Goal: Information Seeking & Learning: Learn about a topic

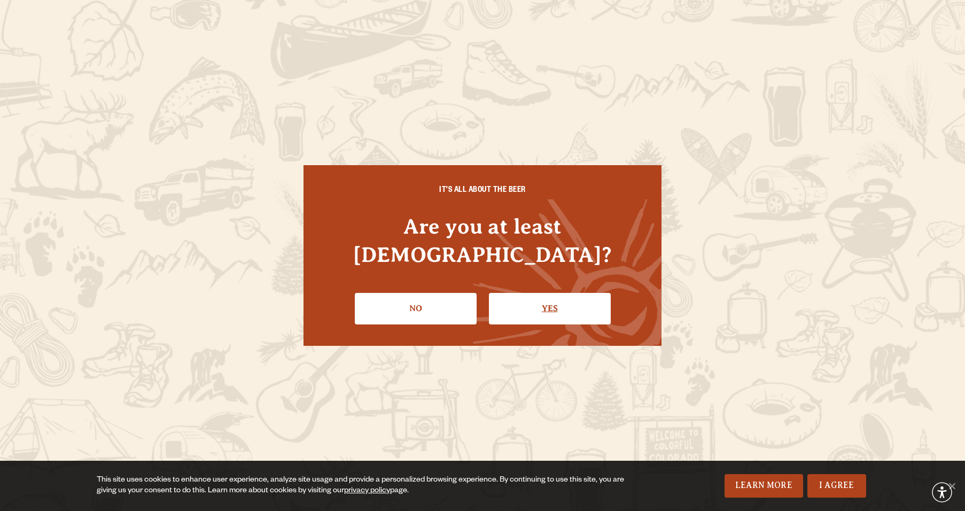
click at [555, 293] on link "Yes" at bounding box center [550, 308] width 122 height 31
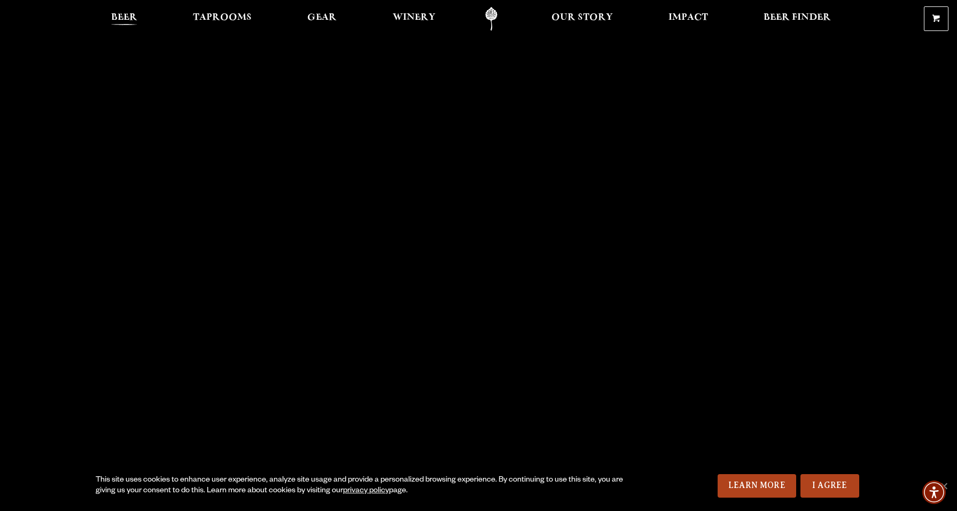
click at [126, 15] on span "Beer" at bounding box center [124, 17] width 26 height 9
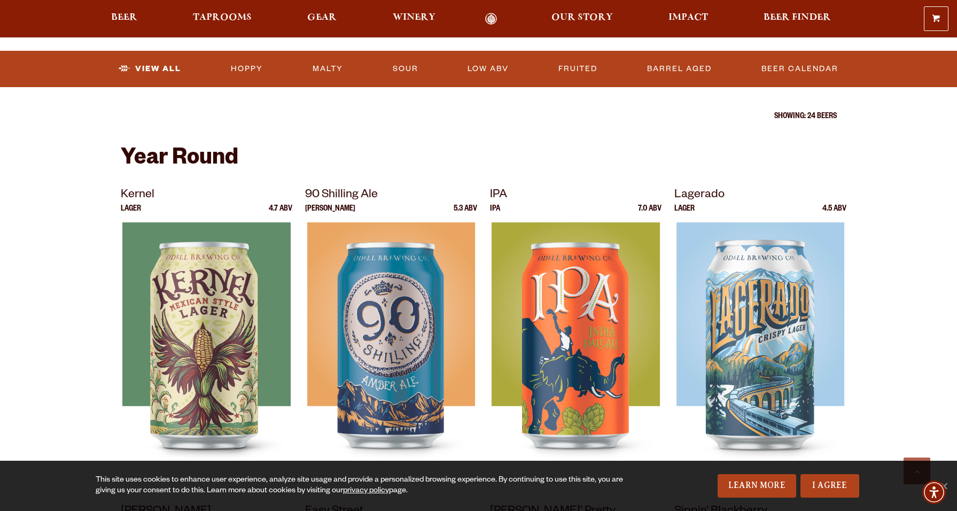
scroll to position [374, 0]
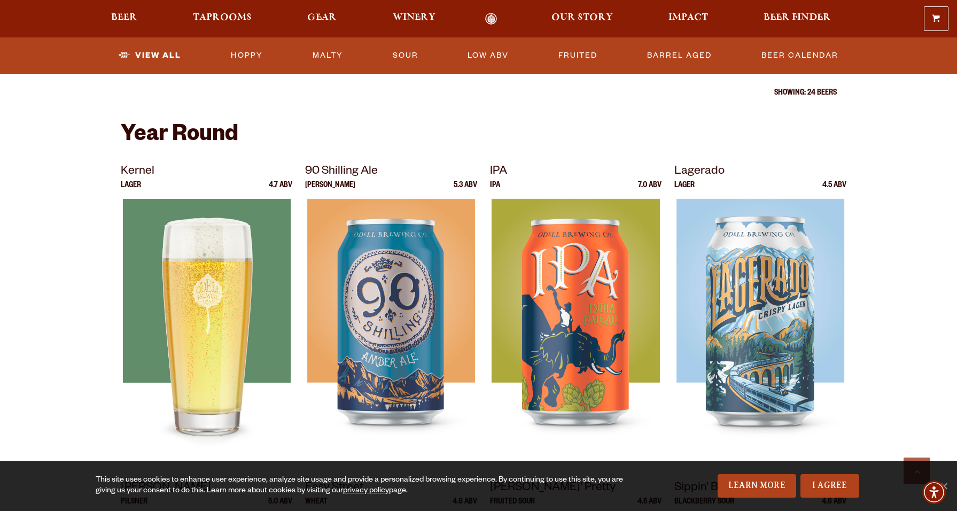
click at [201, 280] on img at bounding box center [206, 332] width 168 height 267
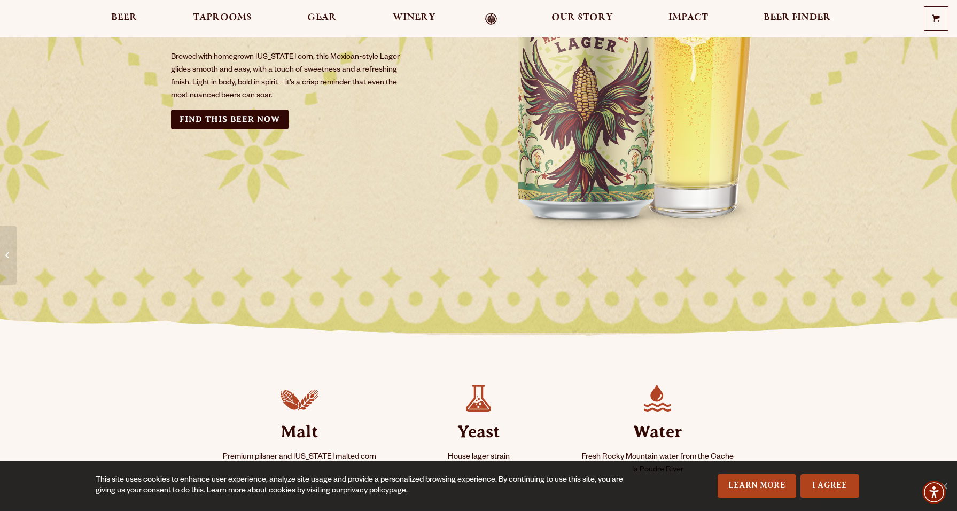
scroll to position [107, 0]
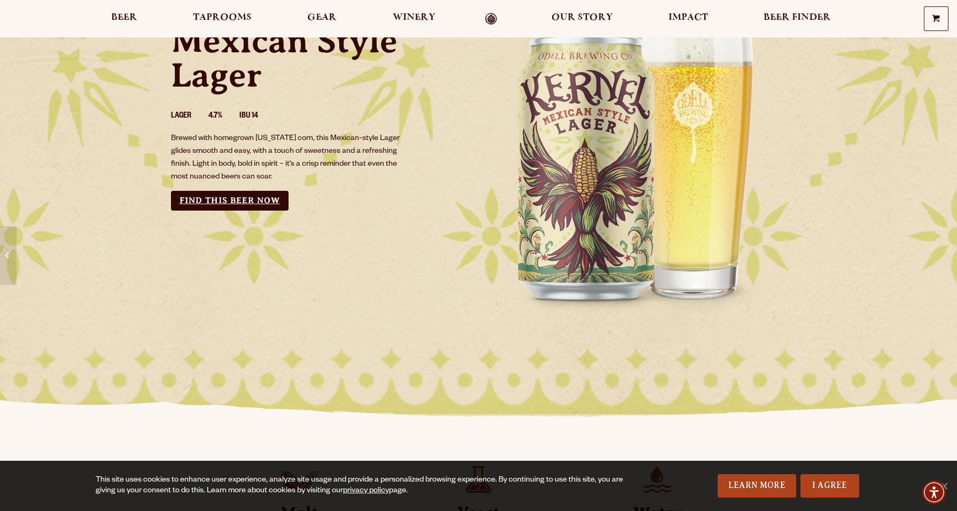
click at [234, 197] on link "Find this Beer Now" at bounding box center [230, 201] width 118 height 20
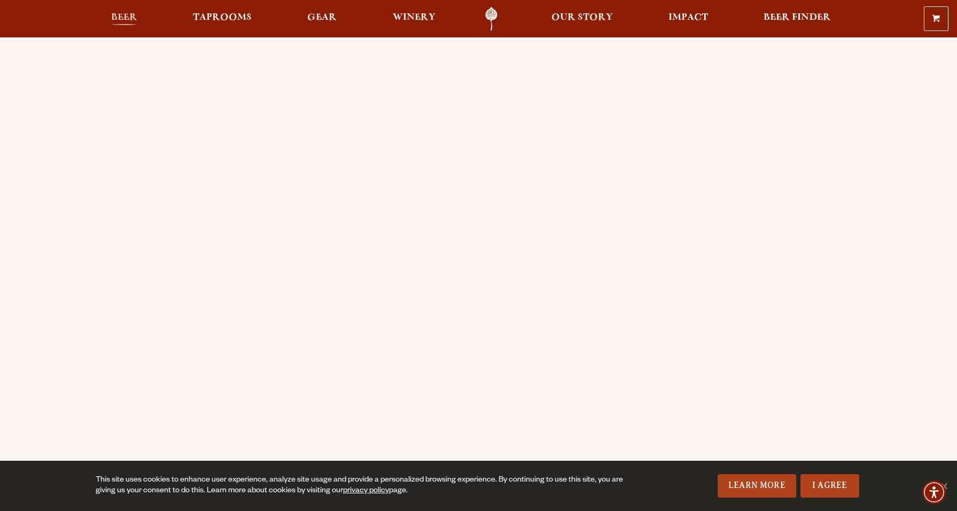
click at [121, 17] on span "Beer" at bounding box center [124, 17] width 26 height 9
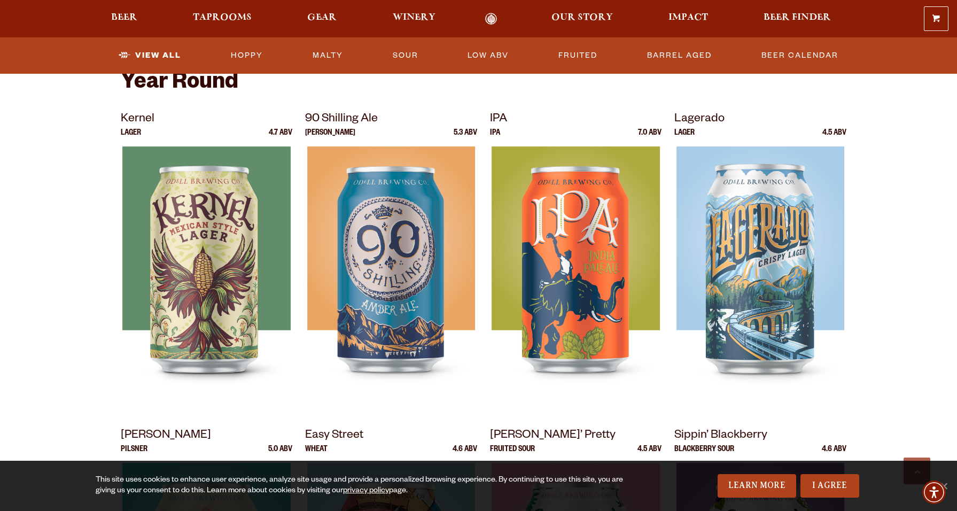
scroll to position [374, 0]
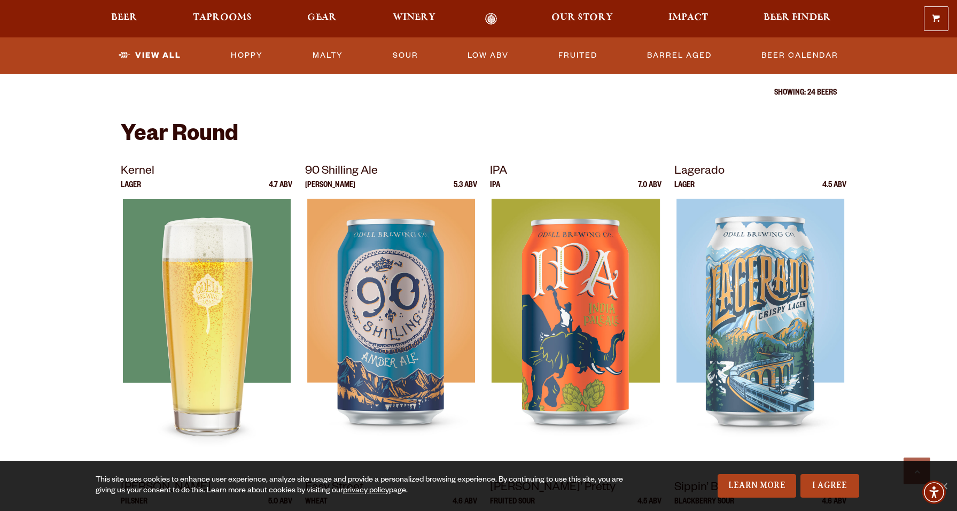
click at [213, 302] on img at bounding box center [206, 332] width 168 height 267
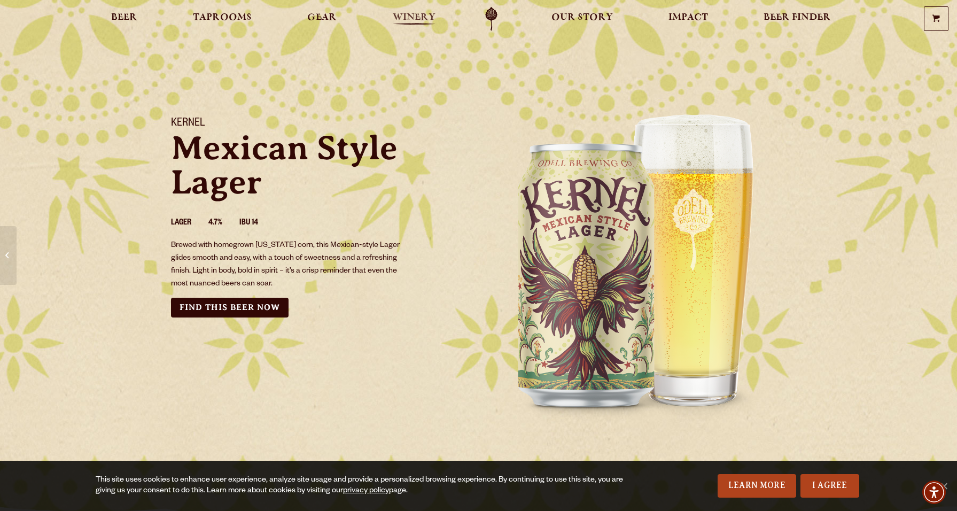
click at [415, 19] on span "Winery" at bounding box center [414, 17] width 43 height 9
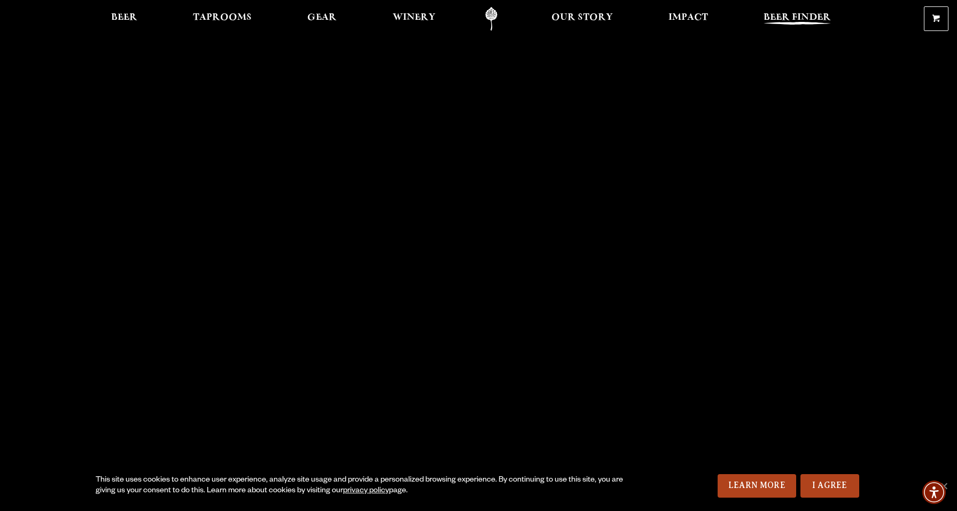
click at [804, 18] on span "Beer Finder" at bounding box center [797, 17] width 67 height 9
click at [124, 17] on span "Beer" at bounding box center [124, 17] width 26 height 9
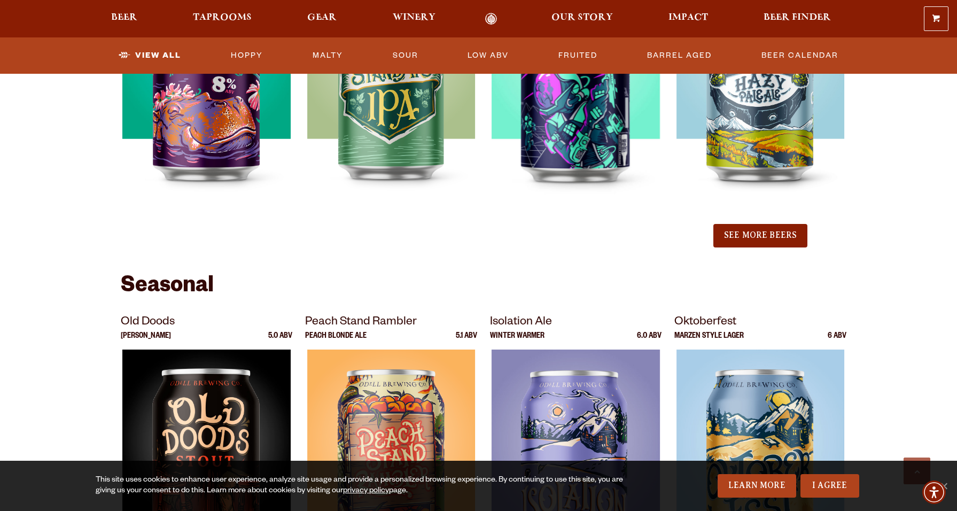
scroll to position [1282, 0]
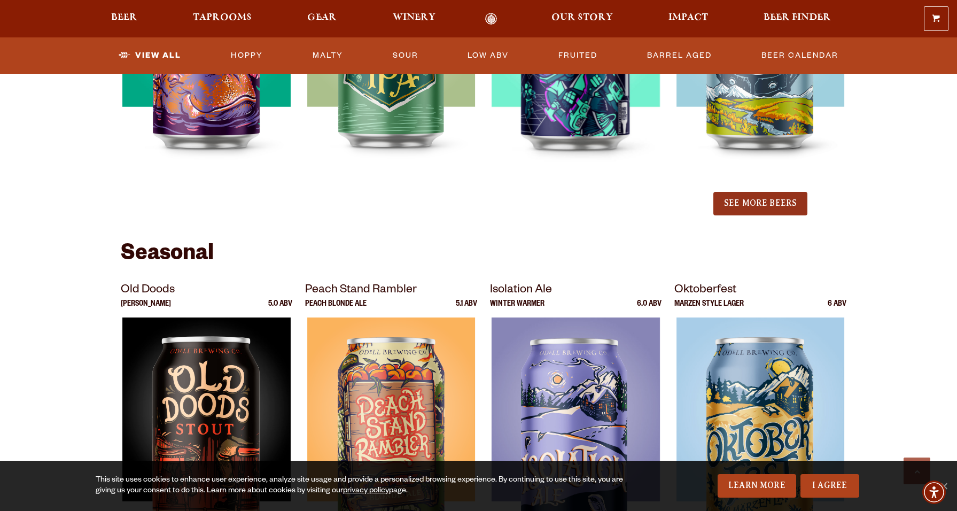
click at [764, 207] on button "See More Beers" at bounding box center [760, 204] width 94 height 24
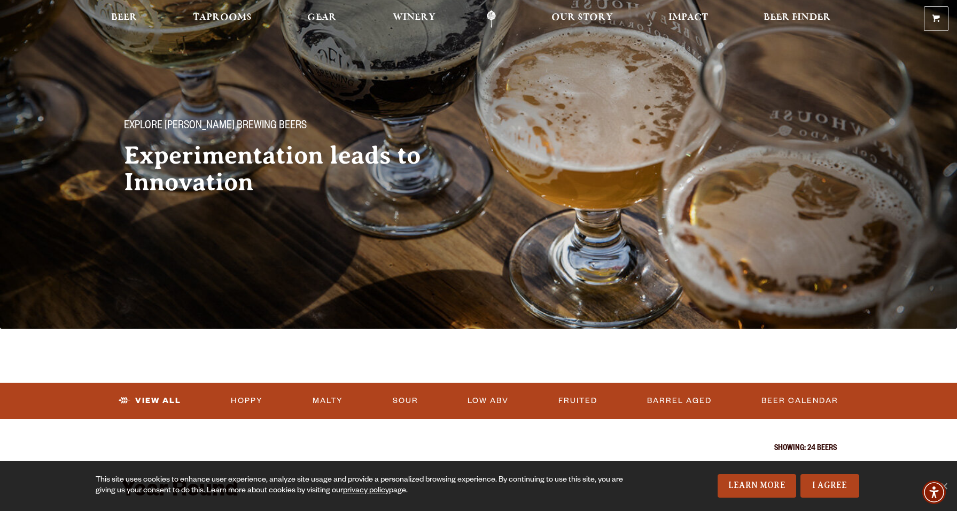
scroll to position [0, 0]
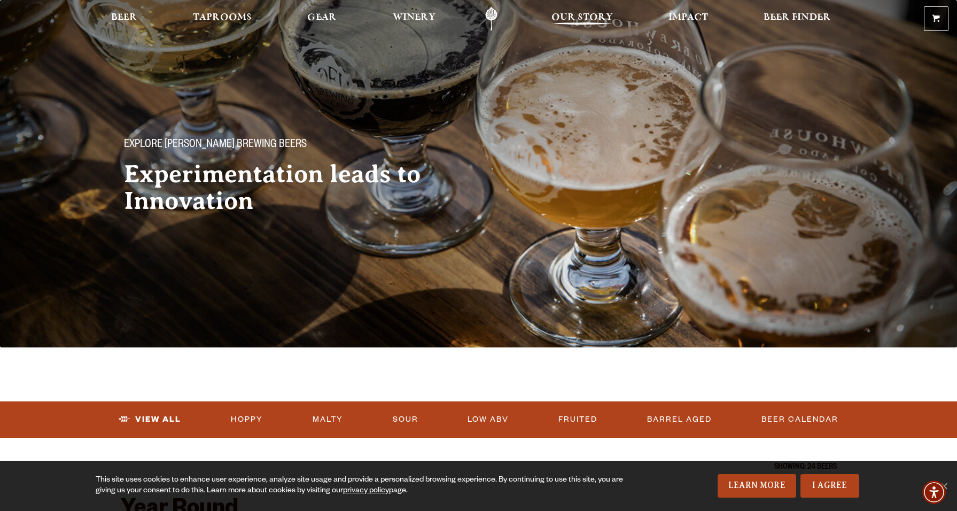
click at [594, 18] on span "Our Story" at bounding box center [581, 17] width 61 height 9
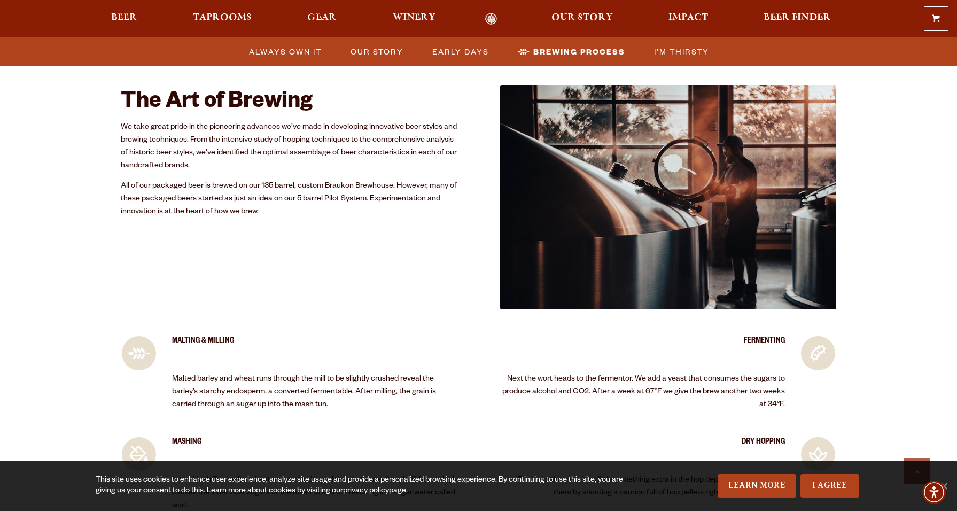
scroll to position [1550, 0]
